Goal: Communication & Community: Answer question/provide support

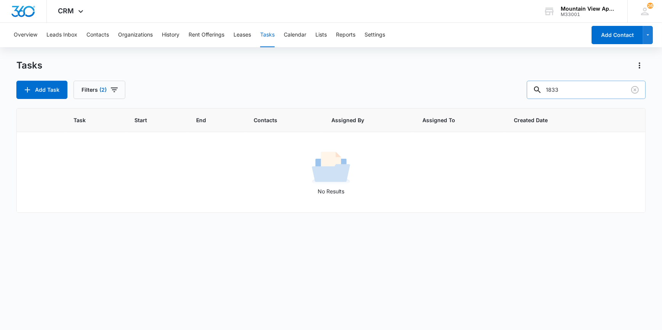
click at [580, 90] on input "1833" at bounding box center [586, 90] width 119 height 18
click at [581, 90] on input "1833" at bounding box center [586, 90] width 119 height 18
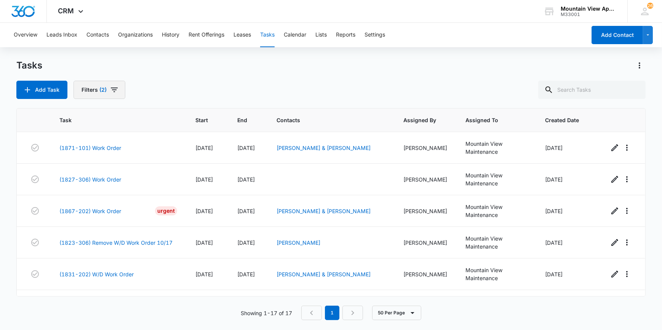
click at [114, 88] on icon "button" at bounding box center [114, 90] width 7 height 5
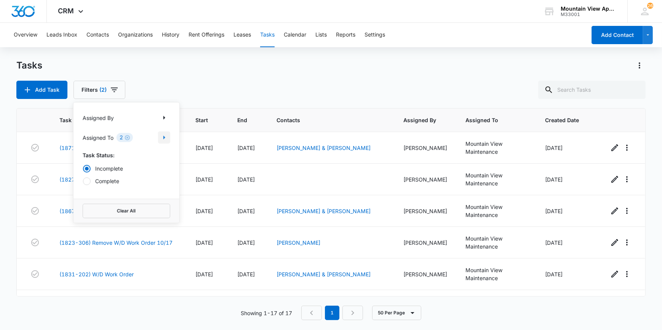
click at [163, 138] on icon "Show Assigned To filters" at bounding box center [164, 137] width 9 height 9
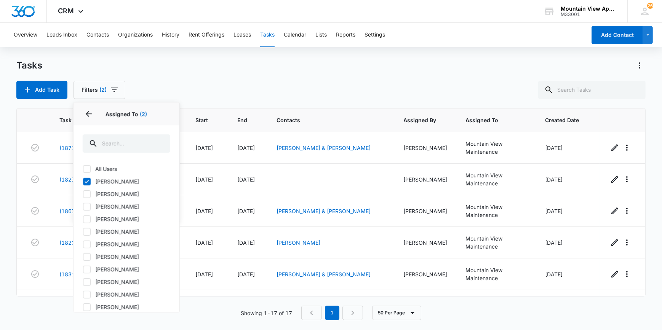
click at [188, 90] on div "Add Task Filters (2) Assigned By Assigned To 2 Assigned To (2) All Users [PERSO…" at bounding box center [330, 90] width 629 height 18
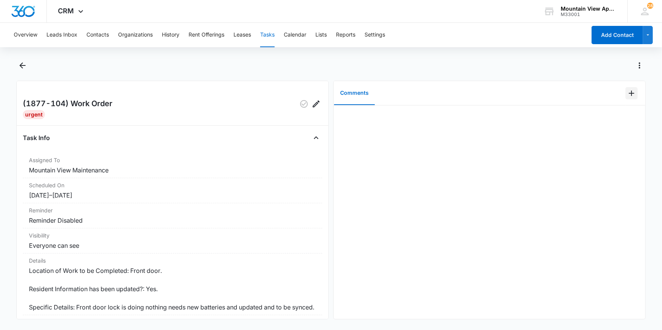
click at [628, 96] on icon "Add Comment" at bounding box center [631, 93] width 9 height 9
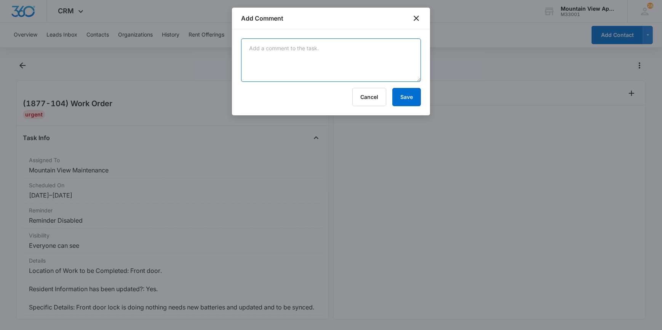
click at [397, 59] on textarea at bounding box center [331, 59] width 180 height 43
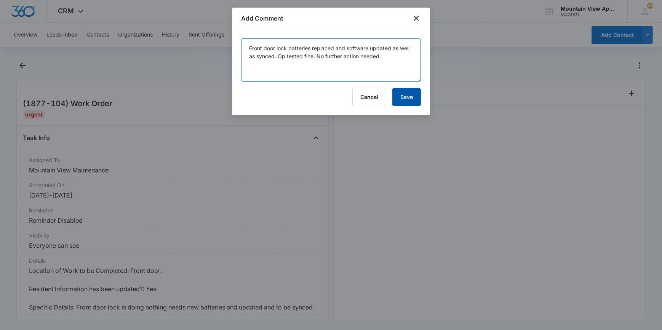
type textarea "Front door lock batteries replaced and software updated as well as synced. Op t…"
click at [408, 99] on button "Save" at bounding box center [406, 97] width 29 height 18
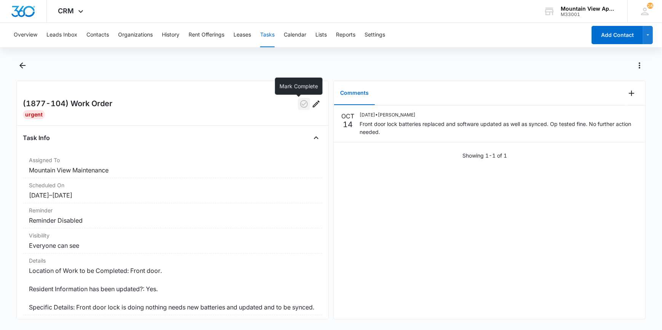
click at [299, 104] on icon "button" at bounding box center [303, 103] width 9 height 9
click at [22, 65] on icon "Back" at bounding box center [22, 65] width 9 height 9
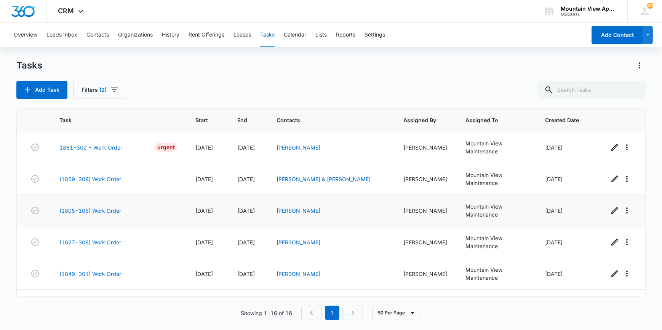
scroll to position [341, 0]
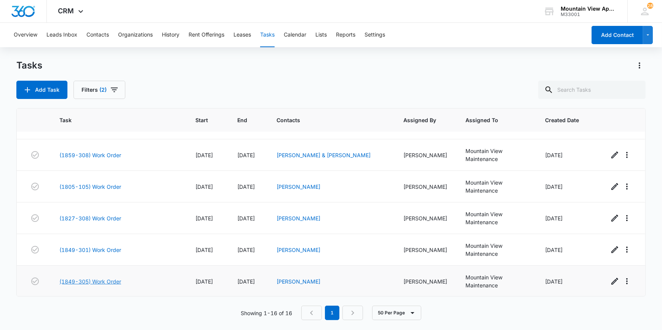
click at [112, 280] on link "(1849-305) Work Order" at bounding box center [90, 282] width 62 height 8
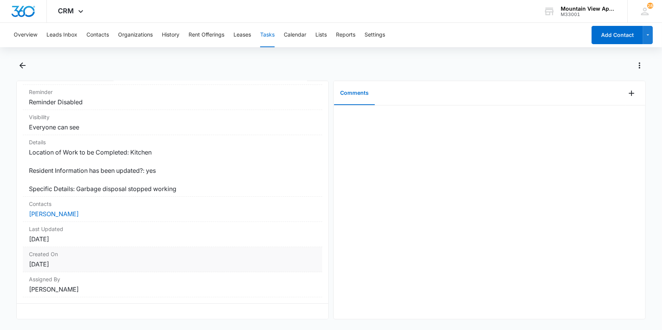
scroll to position [114, 0]
click at [627, 96] on icon "Add Comment" at bounding box center [631, 93] width 9 height 9
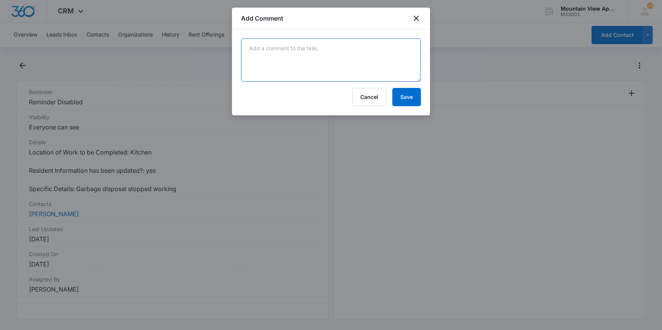
click at [390, 55] on textarea at bounding box center [331, 59] width 180 height 43
type textarea "Breaker was tripped on disposal housing. Reset and disposal works fine. No furt…"
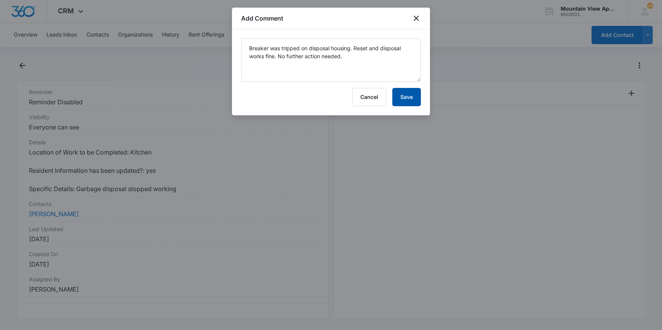
click at [404, 100] on button "Save" at bounding box center [406, 97] width 29 height 18
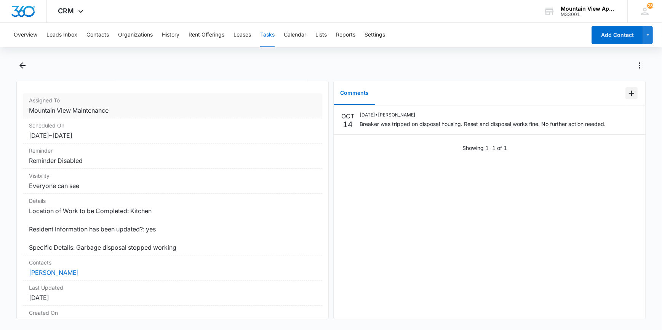
scroll to position [0, 0]
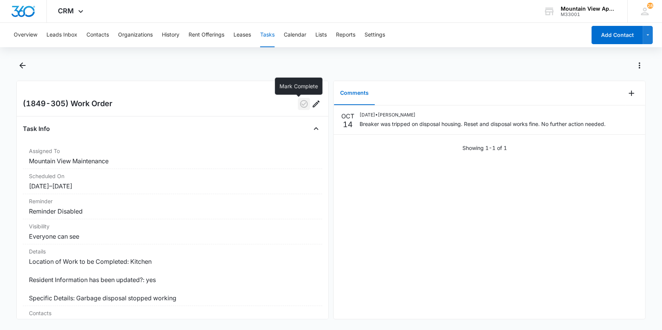
click at [300, 104] on icon "button" at bounding box center [303, 103] width 9 height 9
click at [22, 65] on icon "Back" at bounding box center [22, 65] width 6 height 6
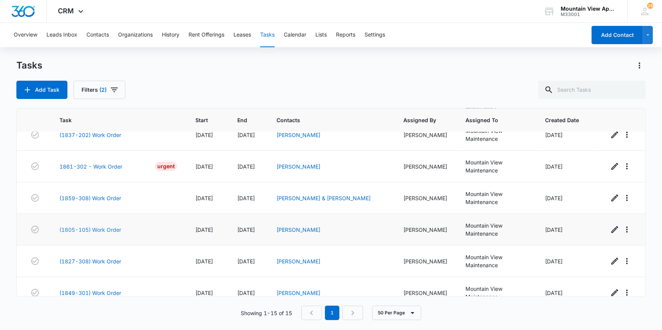
scroll to position [309, 0]
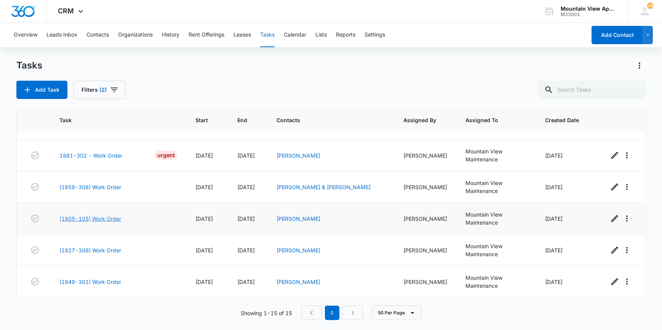
click at [91, 219] on link "(1805-105) Work Order" at bounding box center [90, 219] width 62 height 8
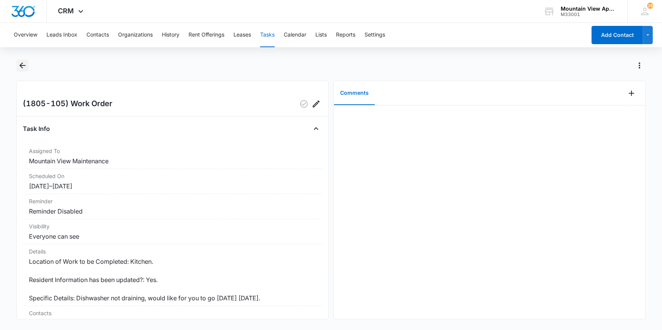
click at [23, 66] on icon "Back" at bounding box center [22, 65] width 9 height 9
